Goal: Task Accomplishment & Management: Use online tool/utility

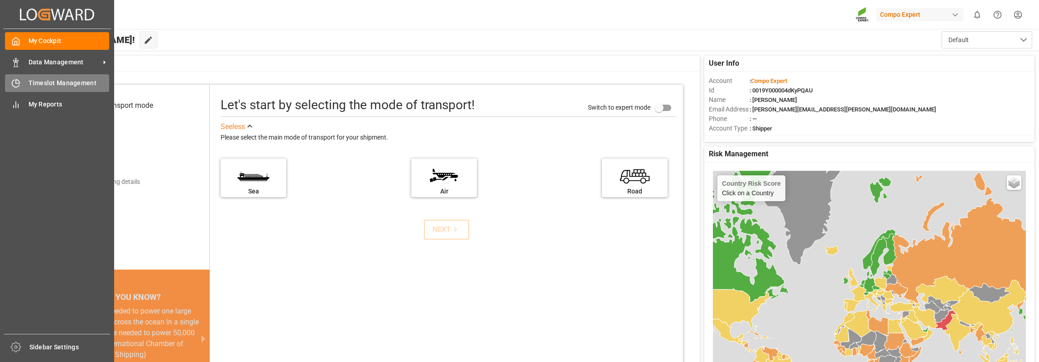
click at [63, 81] on span "Timeslot Management" at bounding box center [69, 83] width 81 height 10
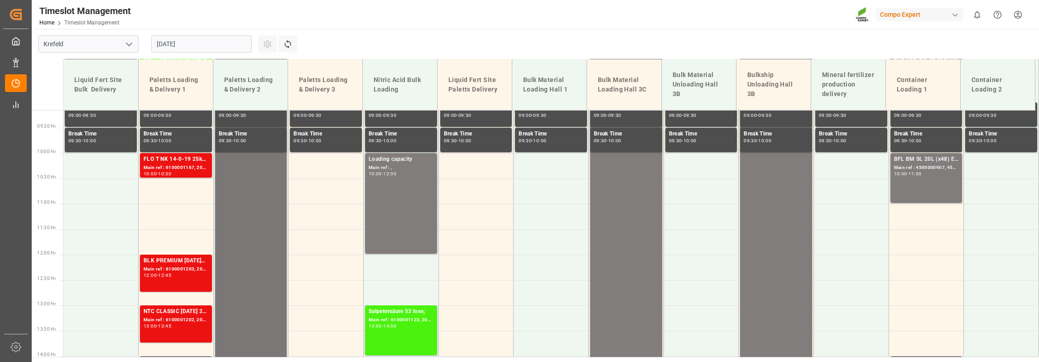
scroll to position [509, 0]
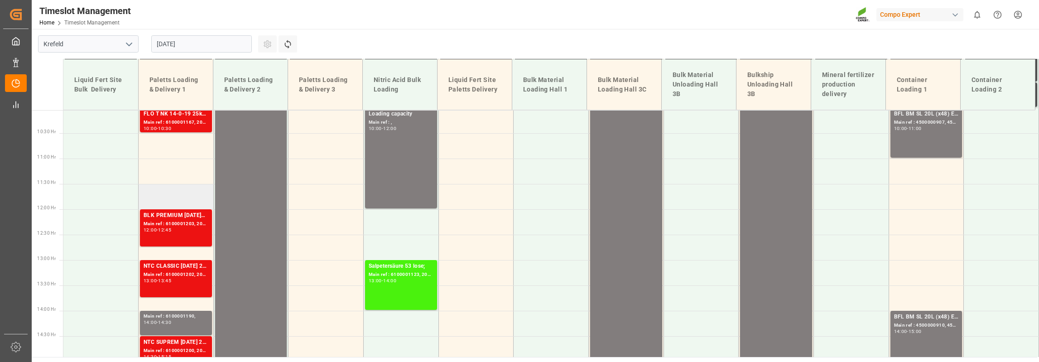
click at [160, 192] on td at bounding box center [176, 196] width 75 height 25
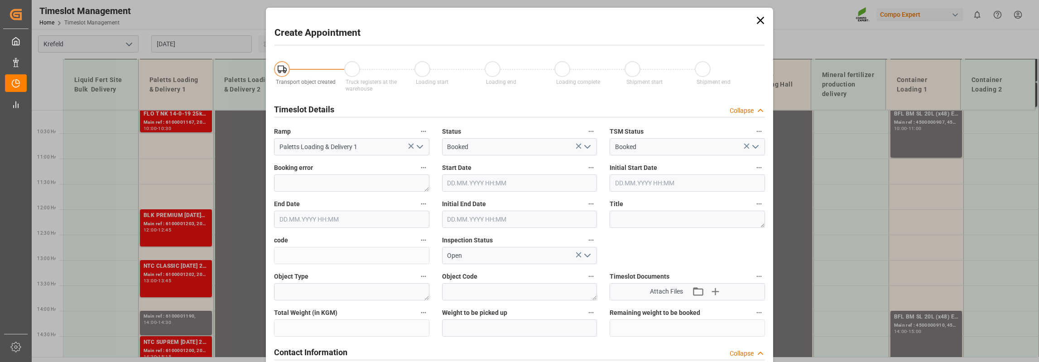
type input "[DATE] 11:30"
type input "[DATE] 12:00"
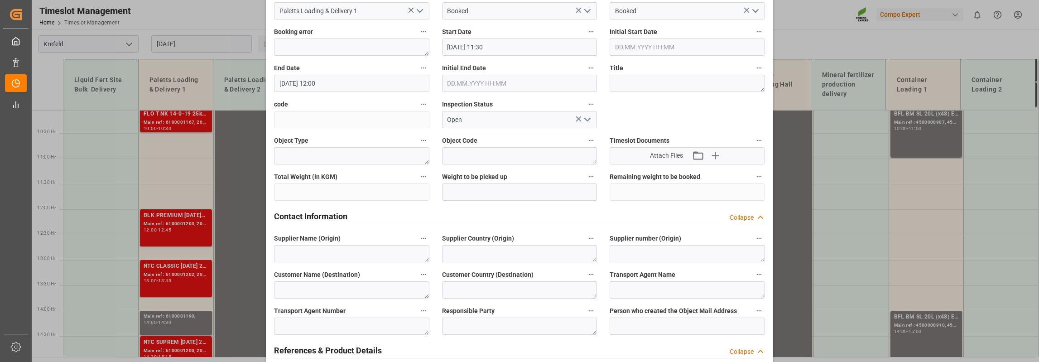
scroll to position [226, 0]
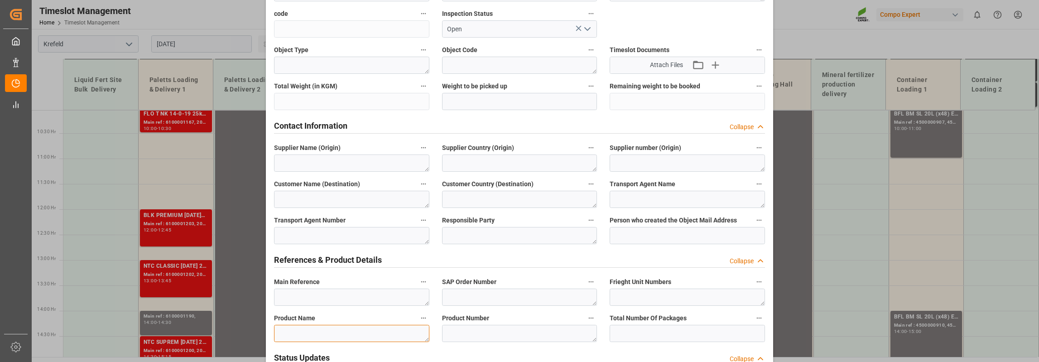
click at [312, 334] on textarea at bounding box center [351, 333] width 155 height 17
type textarea "Eisensulfat BB"
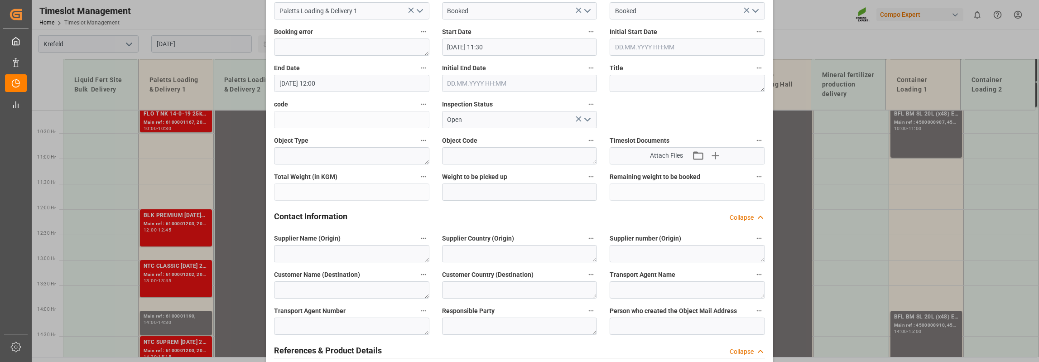
scroll to position [0, 0]
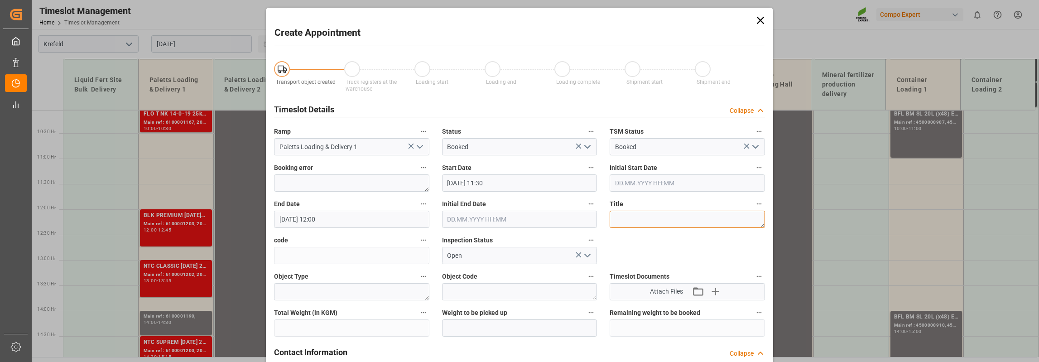
click at [628, 218] on textarea at bounding box center [686, 219] width 155 height 17
paste textarea "4500007117"
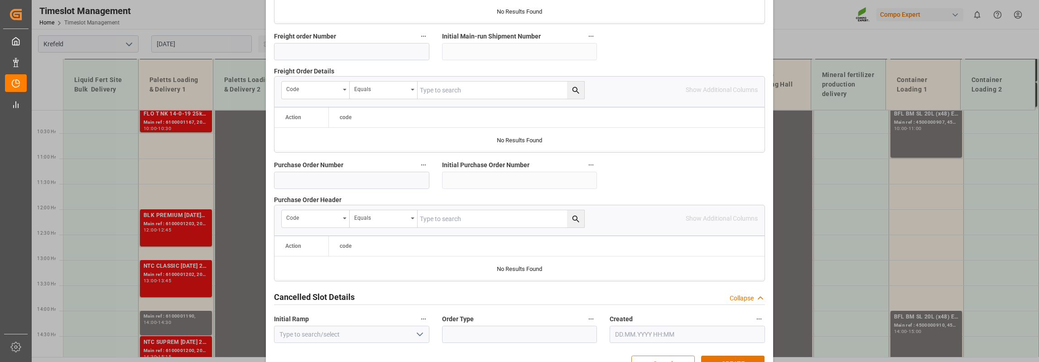
scroll to position [892, 0]
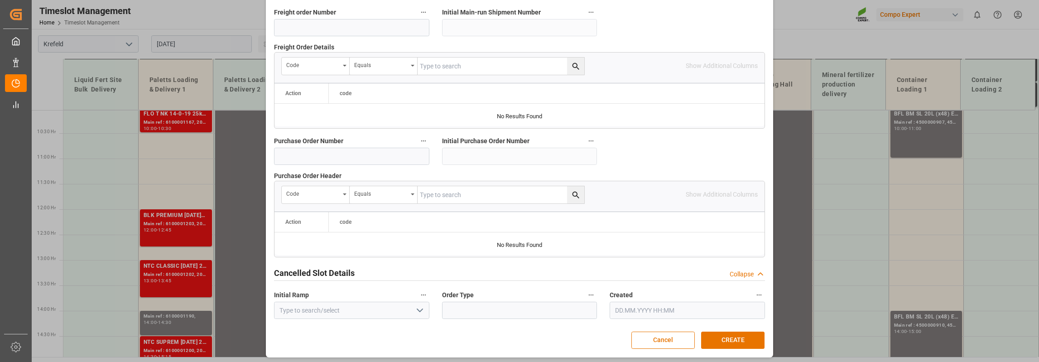
type textarea "4500007117"
click at [351, 155] on input at bounding box center [351, 156] width 155 height 17
paste input "4500007117"
type input "4500007117"
click at [725, 336] on button "CREATE" at bounding box center [732, 339] width 63 height 17
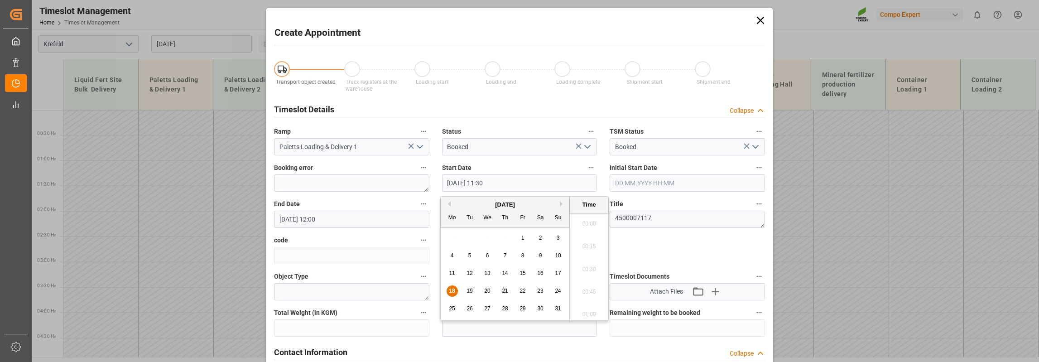
scroll to position [999, 0]
click at [491, 183] on input "[DATE] 11:30" at bounding box center [519, 182] width 155 height 17
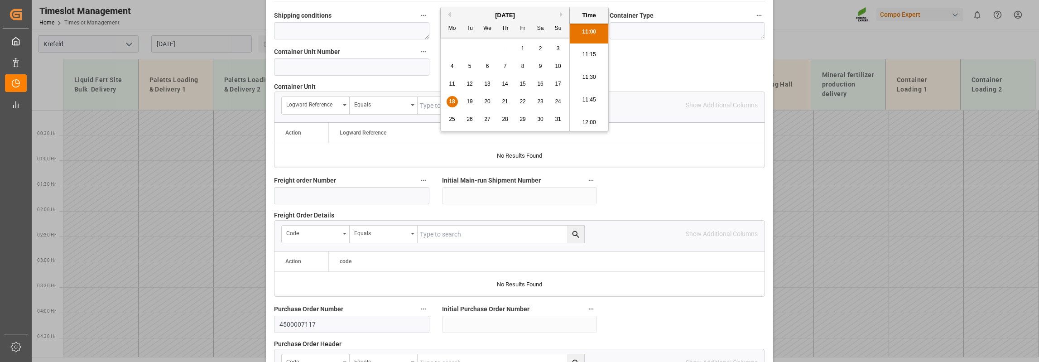
scroll to position [892, 0]
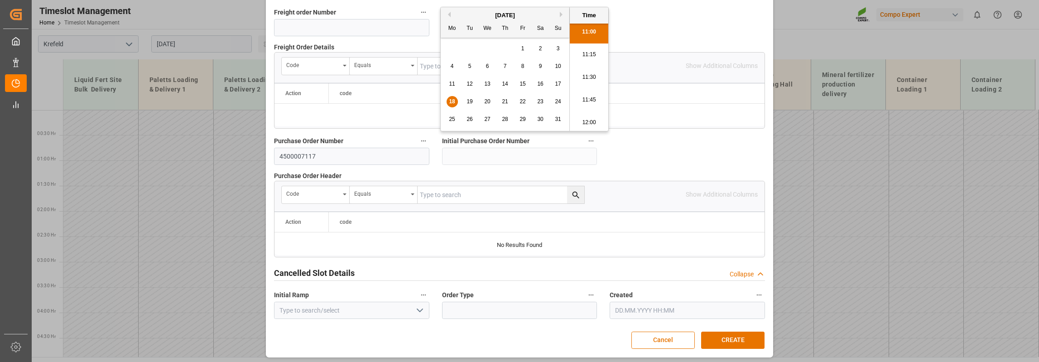
type input "[DATE] 11:00"
click at [742, 336] on button "CREATE" at bounding box center [732, 339] width 63 height 17
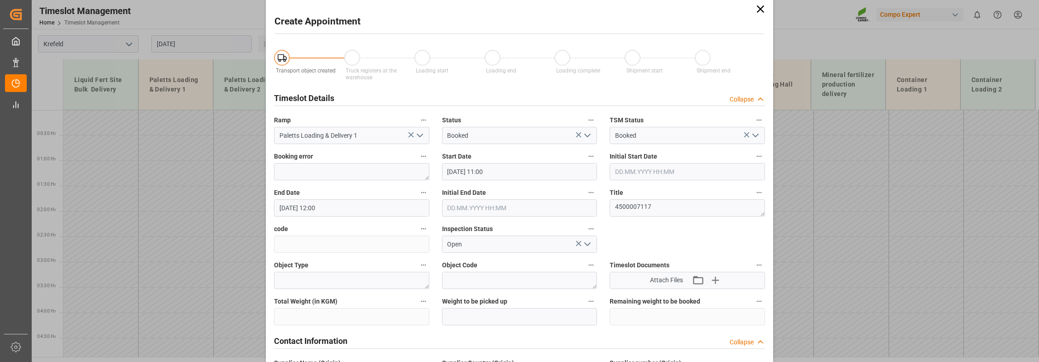
scroll to position [0, 0]
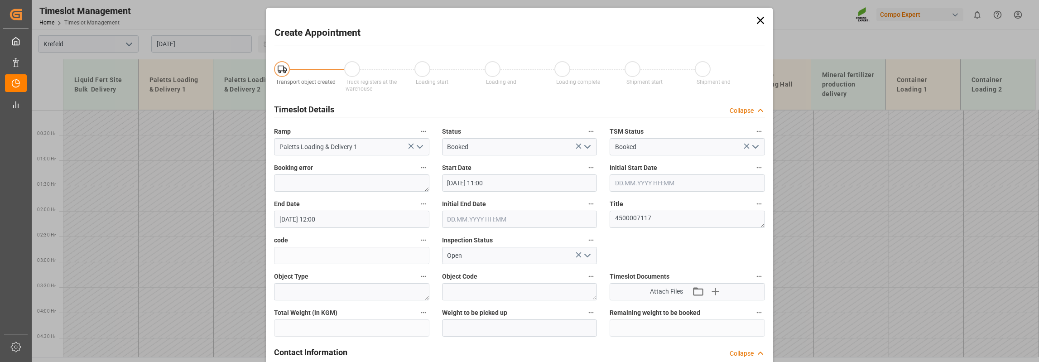
click at [760, 19] on icon at bounding box center [760, 20] width 7 height 7
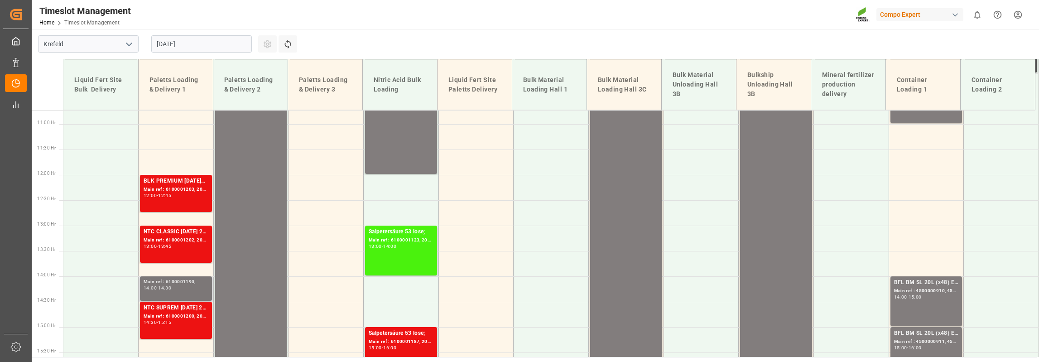
scroll to position [498, 0]
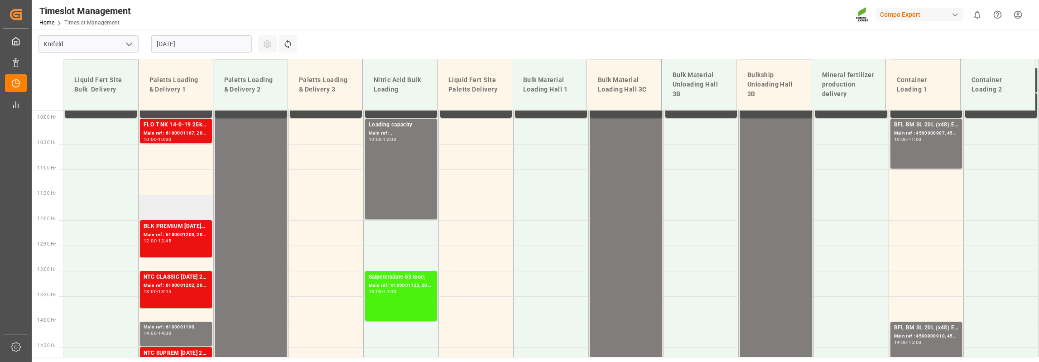
click at [157, 200] on td at bounding box center [176, 207] width 75 height 25
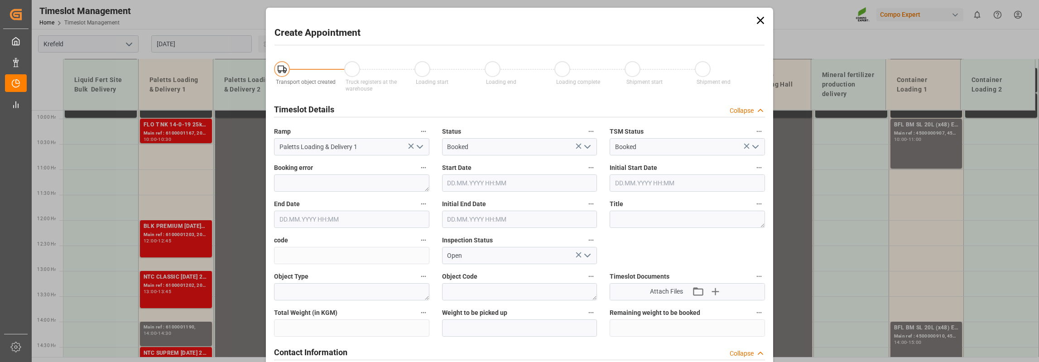
type input "[DATE] 11:30"
type input "[DATE] 12:00"
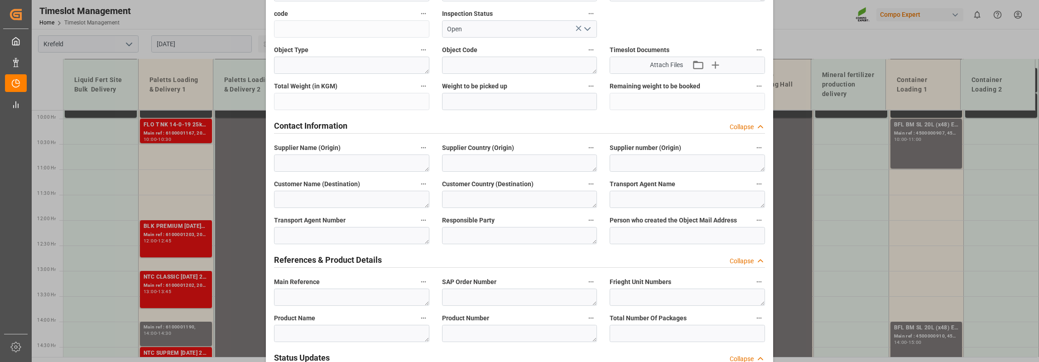
scroll to position [272, 0]
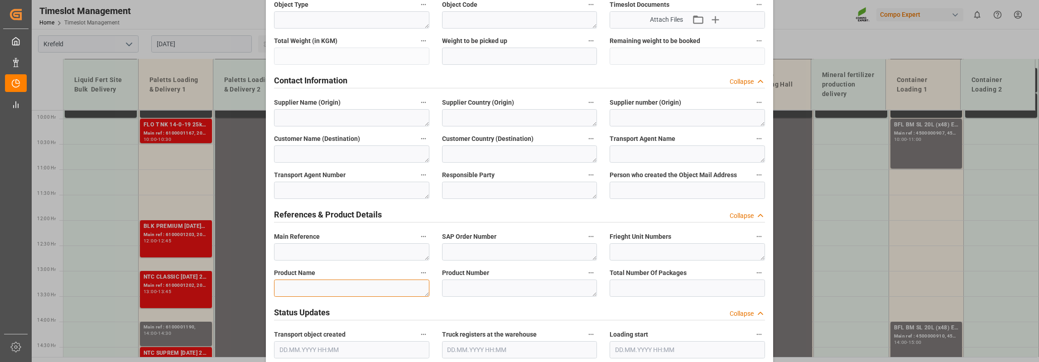
click at [344, 293] on textarea at bounding box center [351, 287] width 155 height 17
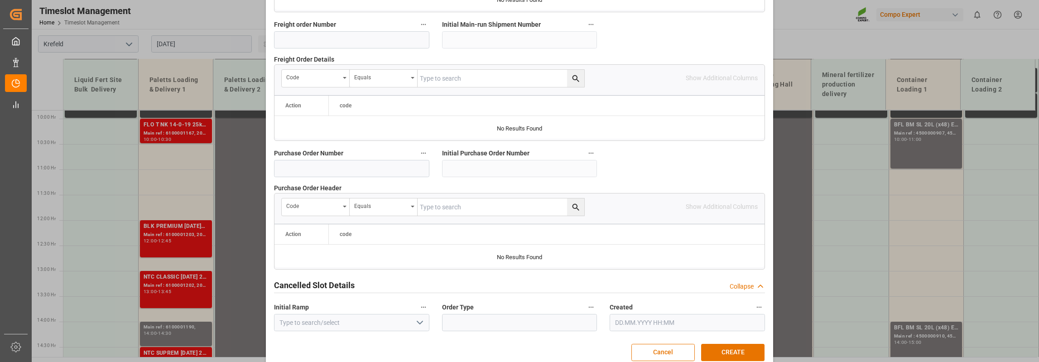
scroll to position [892, 0]
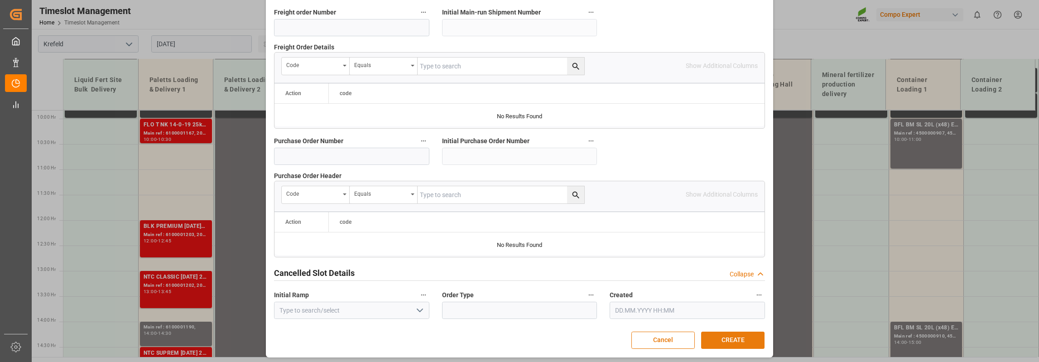
type textarea "Eisensulfat"
click at [737, 339] on button "CREATE" at bounding box center [732, 339] width 63 height 17
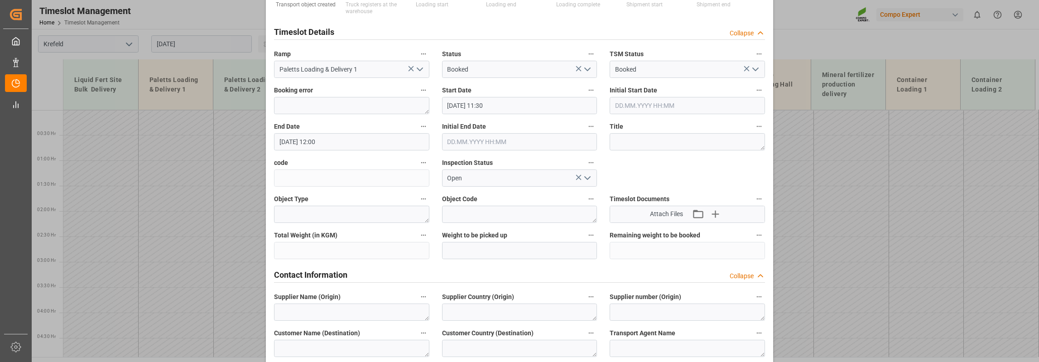
scroll to position [0, 0]
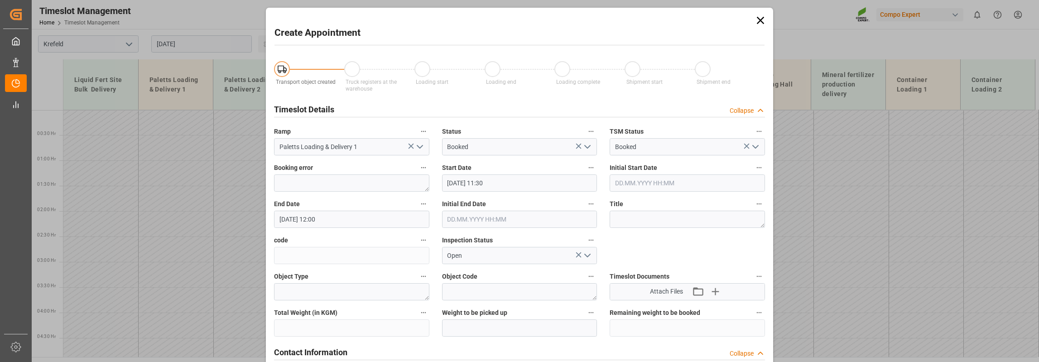
click at [762, 15] on icon at bounding box center [760, 20] width 13 height 13
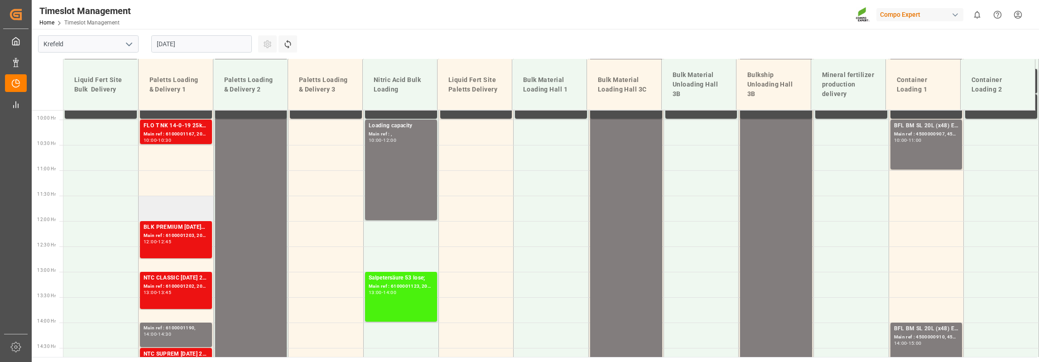
scroll to position [498, 0]
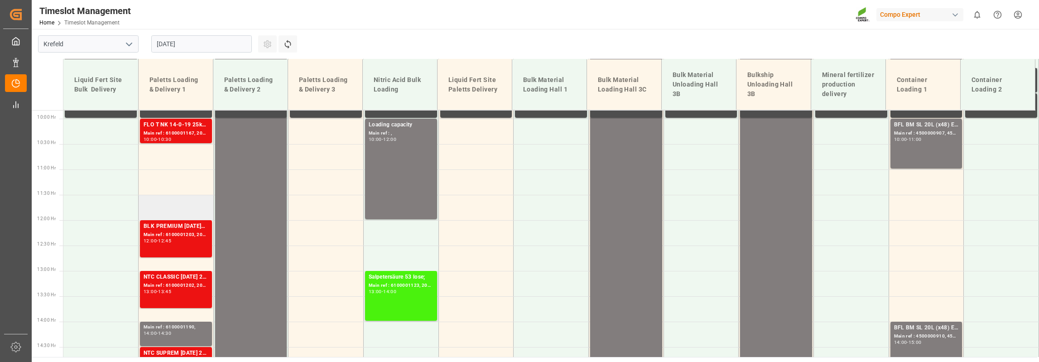
click at [162, 206] on td at bounding box center [176, 207] width 75 height 25
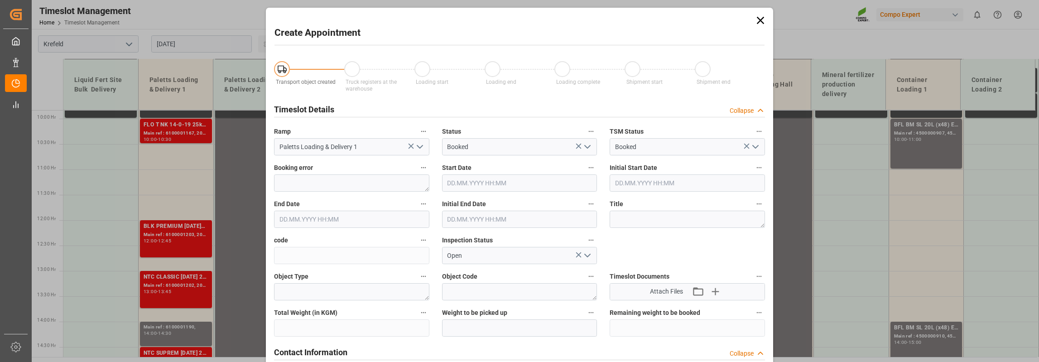
type input "[DATE] 11:30"
type input "[DATE] 12:00"
click at [652, 222] on textarea at bounding box center [686, 219] width 155 height 17
type textarea "[PERSON_NAME]"
click at [491, 183] on input "[DATE] 11:30" at bounding box center [519, 182] width 155 height 17
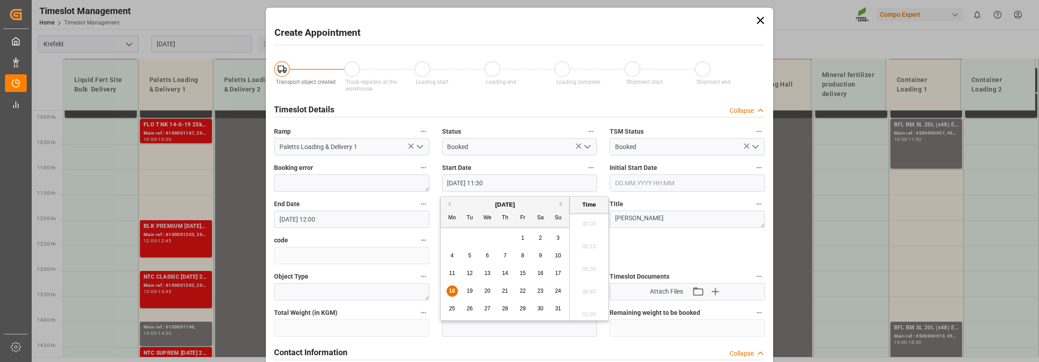
scroll to position [999, 0]
click at [756, 19] on icon at bounding box center [760, 20] width 13 height 13
